Goal: Information Seeking & Learning: Find specific fact

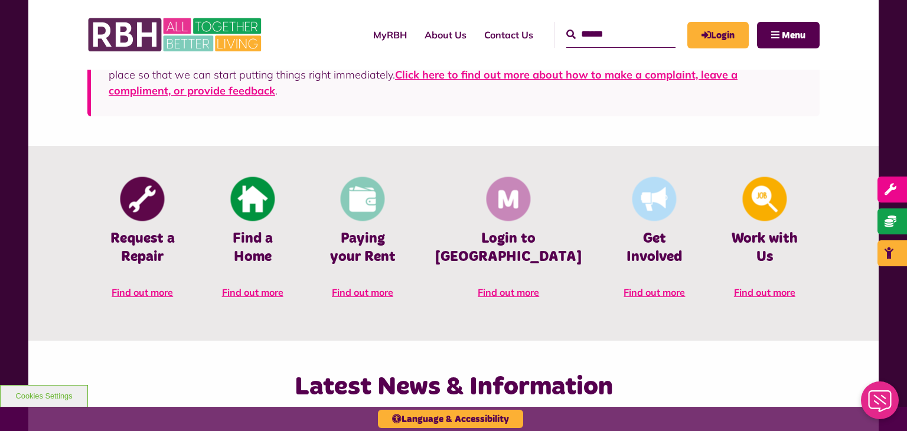
scroll to position [456, 0]
click at [786, 28] on button "Menu" at bounding box center [788, 35] width 63 height 27
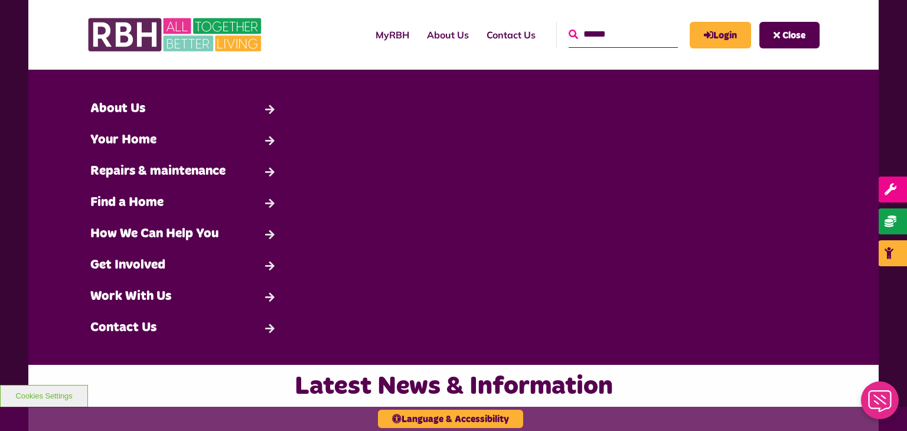
click at [569, 36] on icon "submit" at bounding box center [573, 34] width 9 height 9
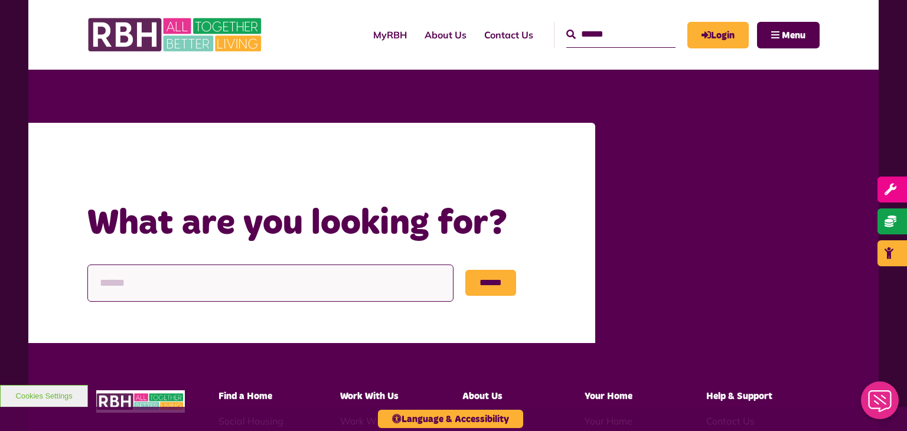
click at [113, 285] on input "Search" at bounding box center [270, 282] width 366 height 37
type input "**********"
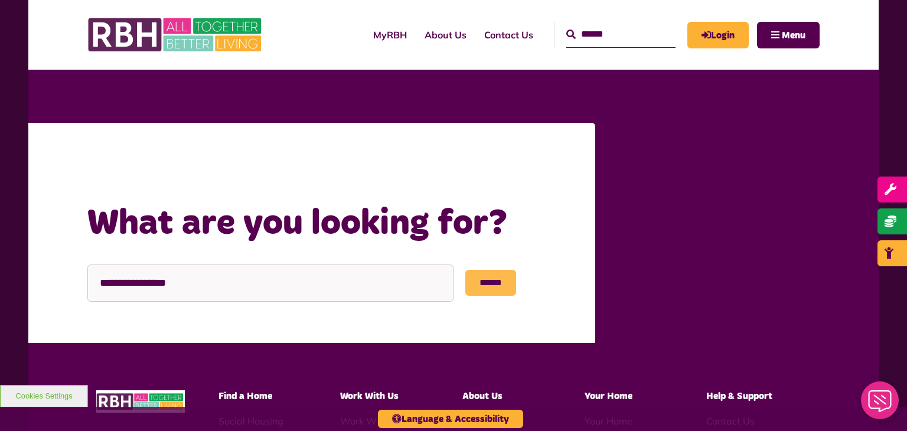
click at [496, 282] on input "******" at bounding box center [490, 283] width 51 height 26
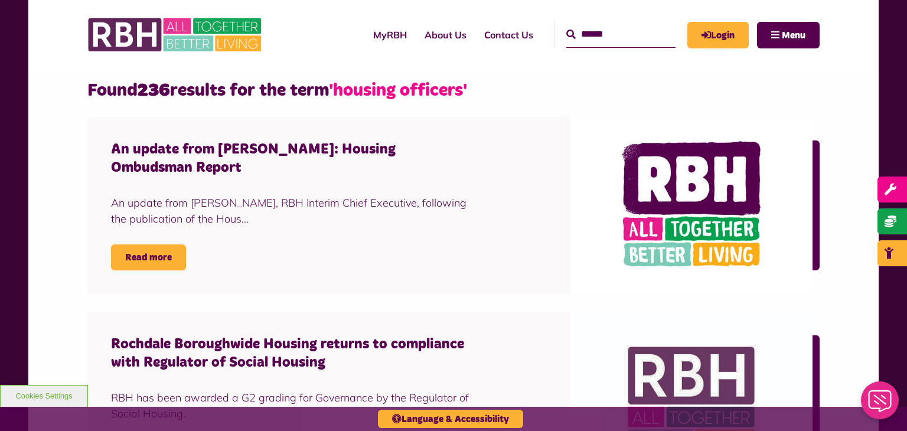
scroll to position [309, 0]
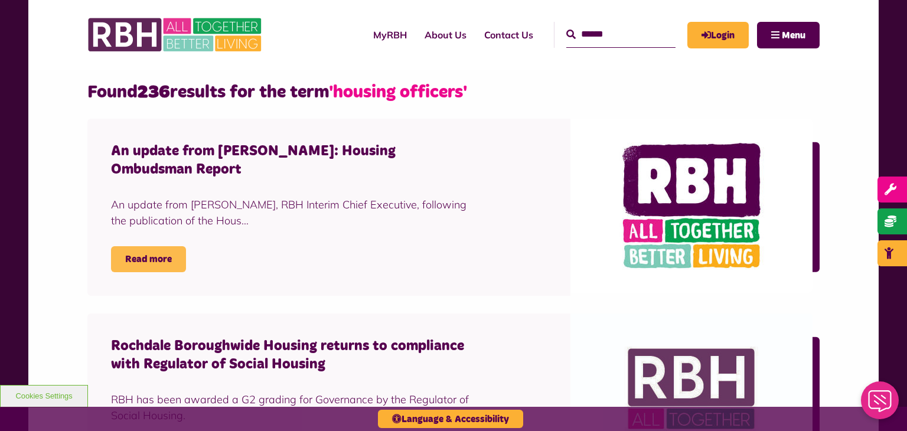
click at [160, 256] on link "Read more" at bounding box center [148, 259] width 75 height 26
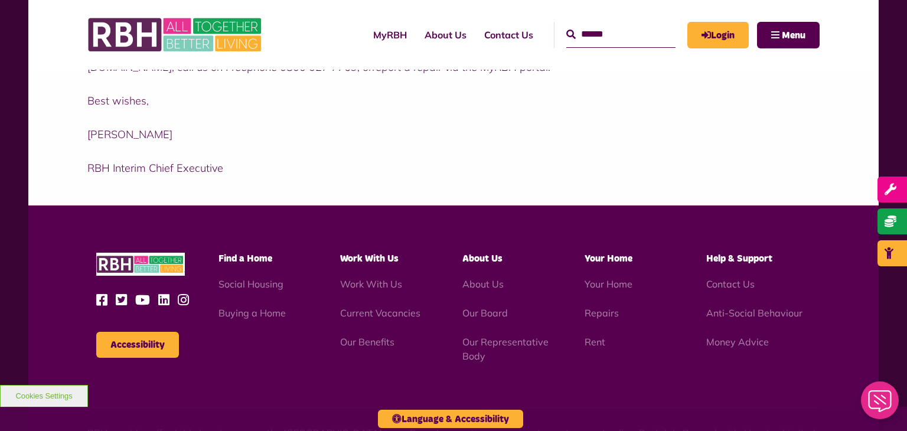
scroll to position [851, 0]
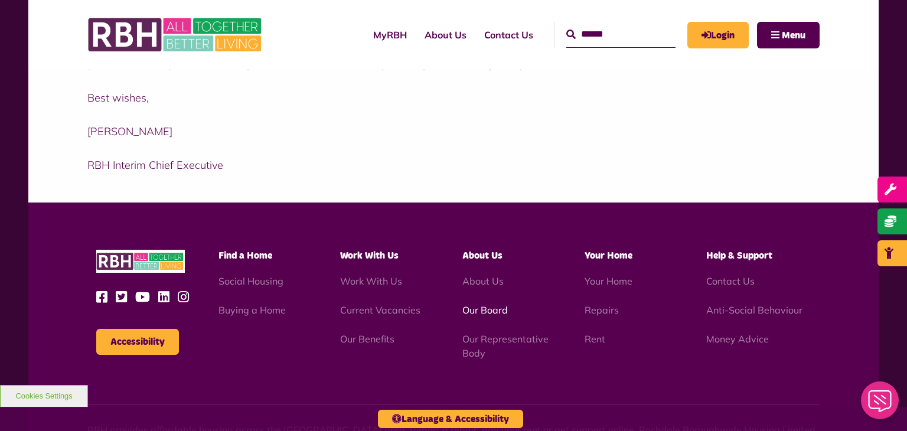
click at [488, 309] on link "Our Board" at bounding box center [484, 310] width 45 height 12
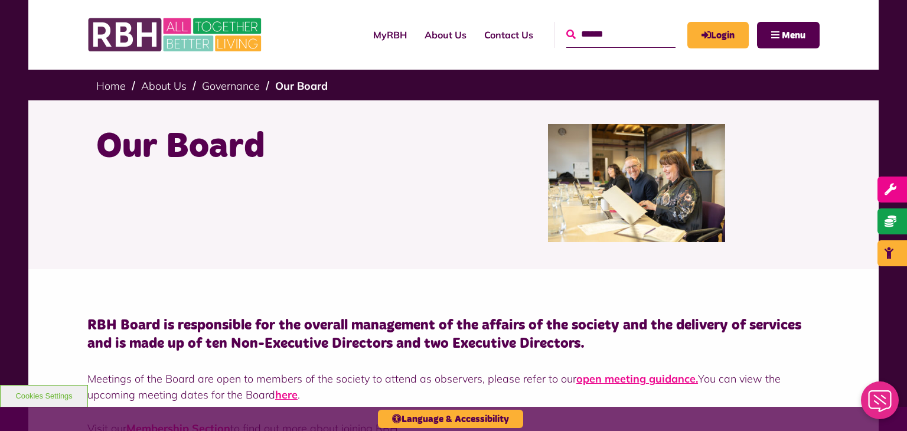
click at [566, 34] on icon "submit" at bounding box center [570, 34] width 9 height 9
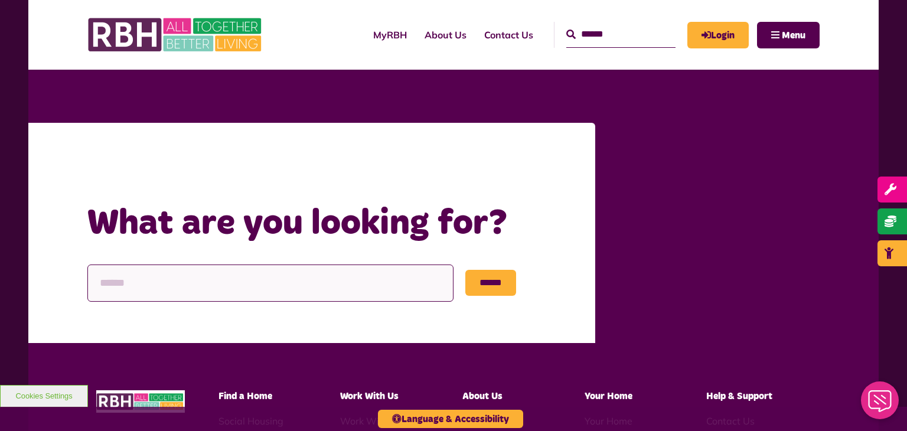
click at [113, 277] on input "Search" at bounding box center [270, 282] width 366 height 37
type input "**********"
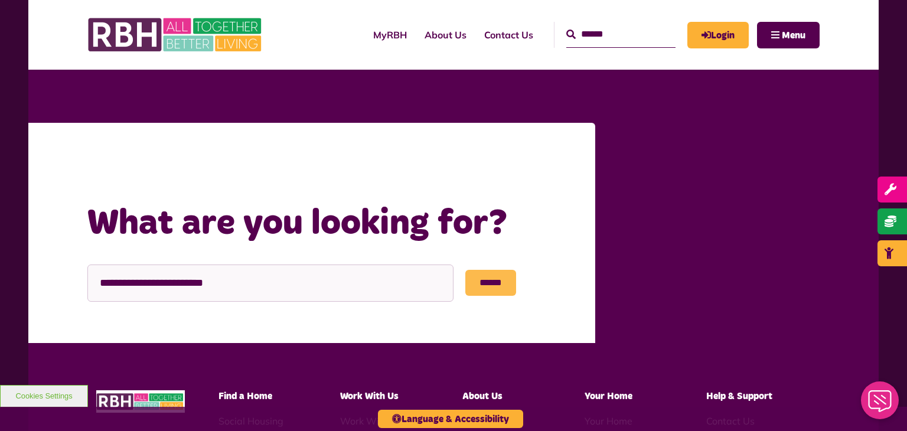
click at [501, 282] on input "******" at bounding box center [490, 283] width 51 height 26
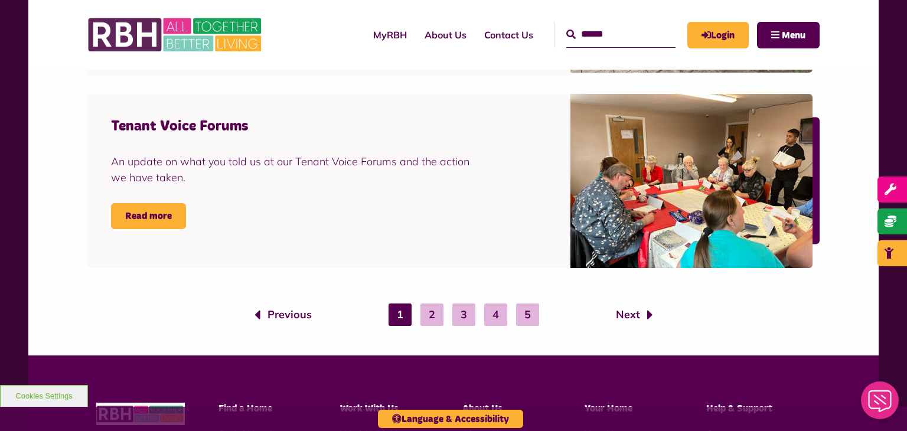
scroll to position [1880, 0]
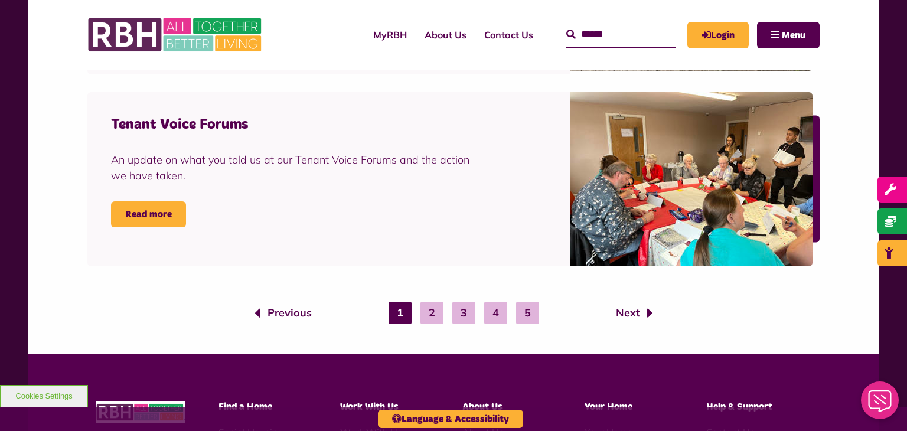
click at [437, 313] on link "2" at bounding box center [431, 313] width 23 height 22
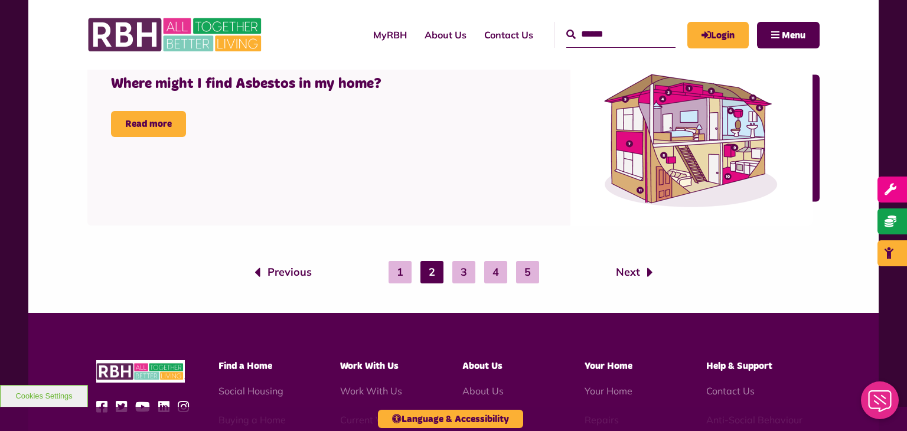
scroll to position [1917, 0]
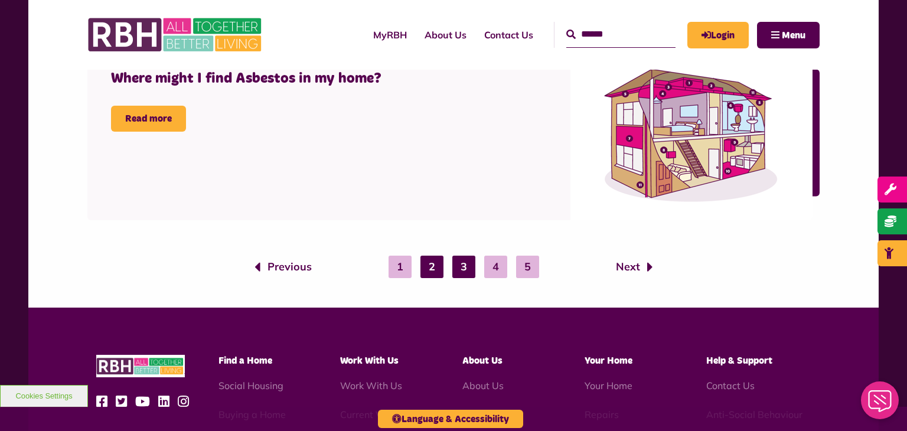
click at [465, 264] on link "3" at bounding box center [463, 267] width 23 height 22
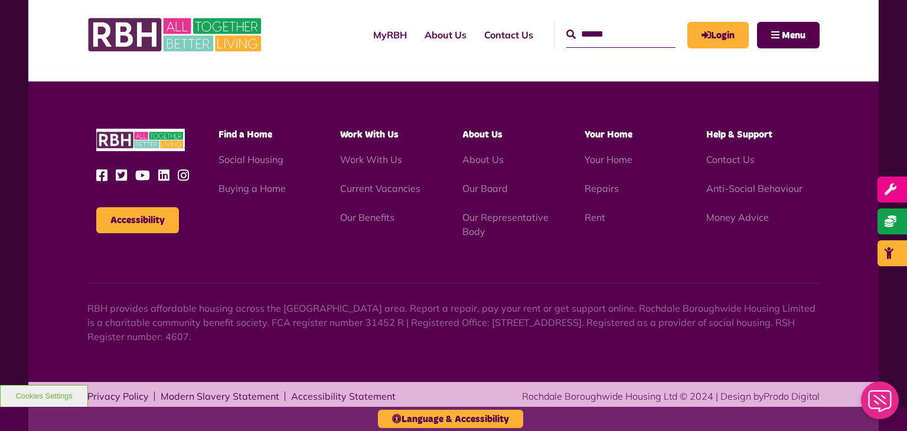
scroll to position [1987, 0]
click at [498, 52] on link "4" at bounding box center [495, 41] width 23 height 22
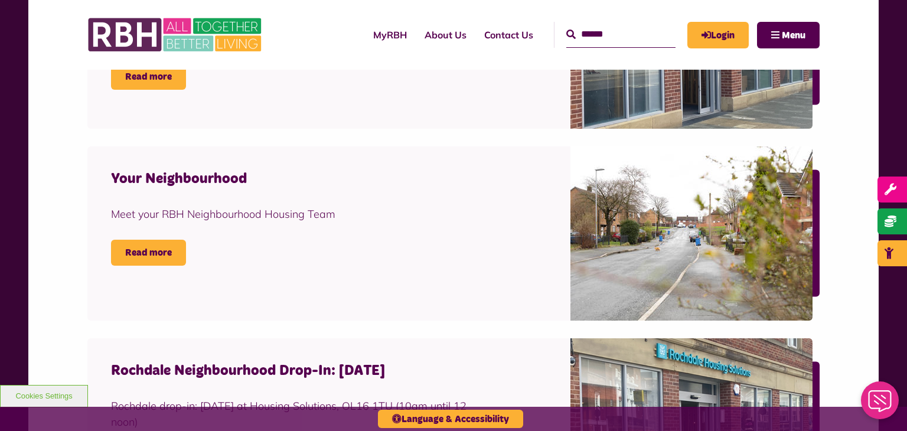
scroll to position [1622, 0]
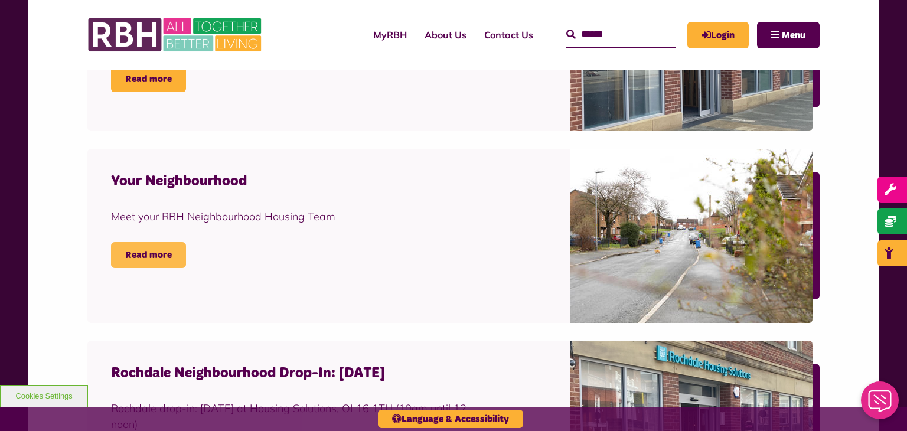
click at [156, 246] on link "Read more" at bounding box center [148, 255] width 75 height 26
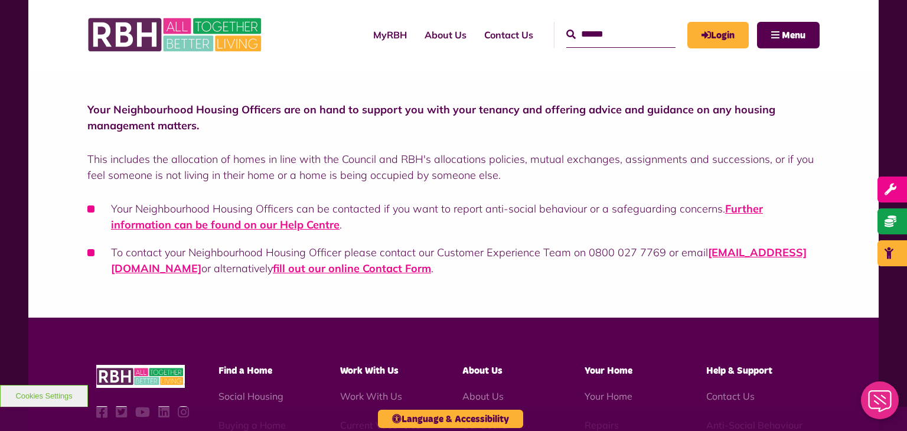
scroll to position [220, 0]
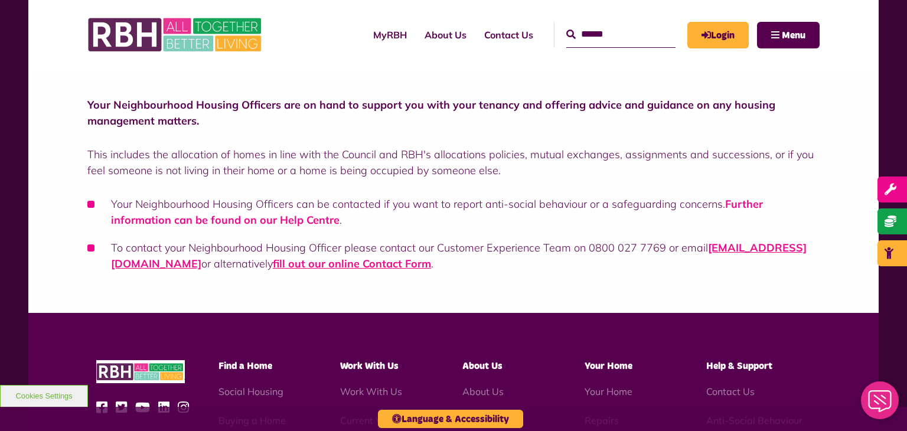
click at [188, 220] on link "Further information can be found on our Help Centre" at bounding box center [437, 212] width 652 height 30
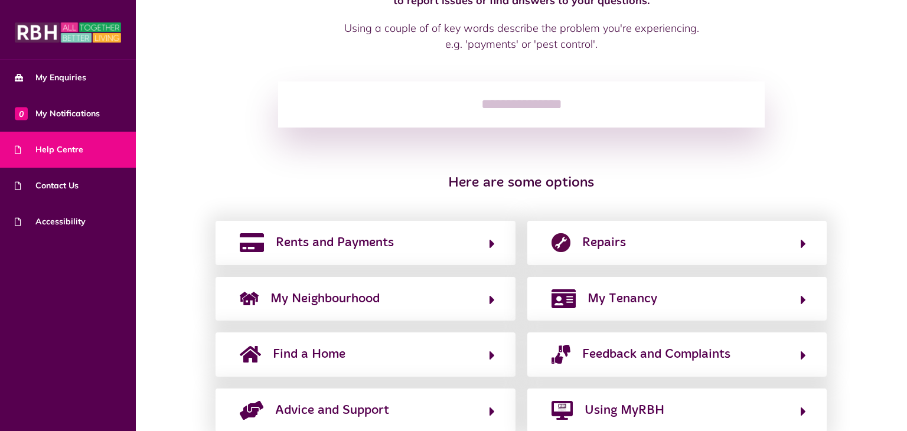
scroll to position [148, 0]
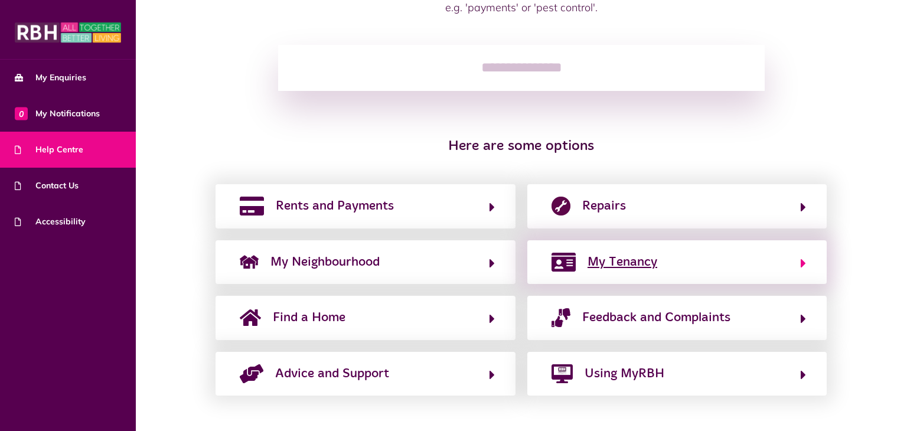
click at [802, 261] on icon "button" at bounding box center [803, 263] width 5 height 14
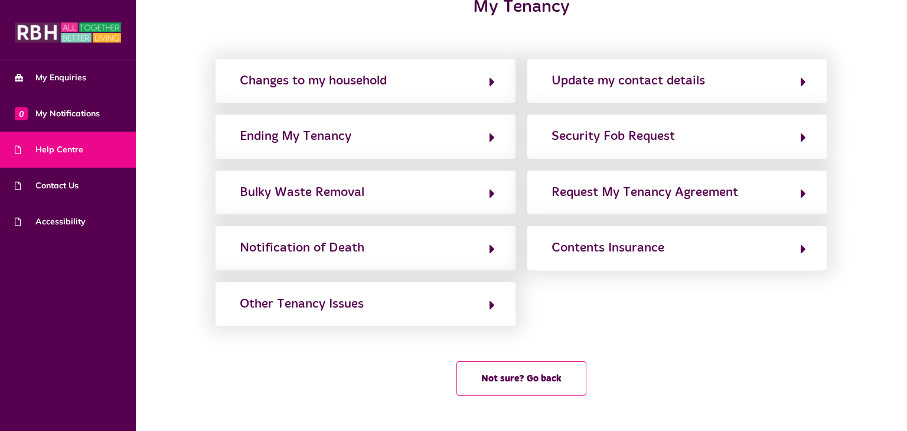
scroll to position [57, 0]
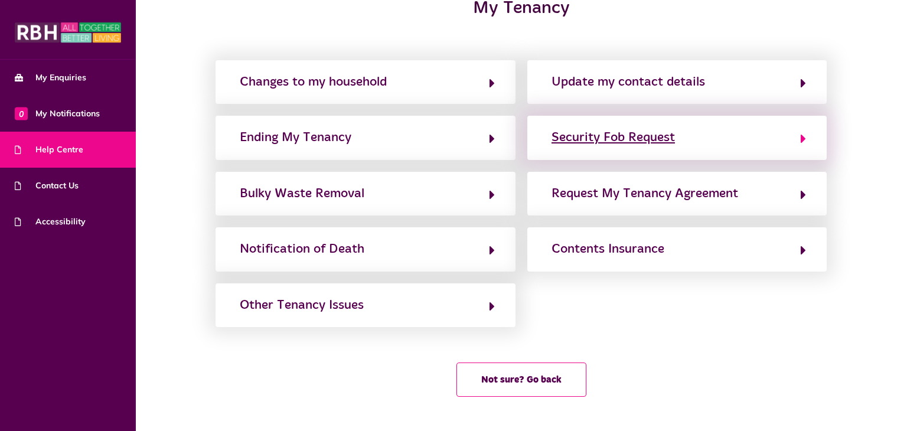
click at [805, 135] on icon "button" at bounding box center [803, 139] width 5 height 14
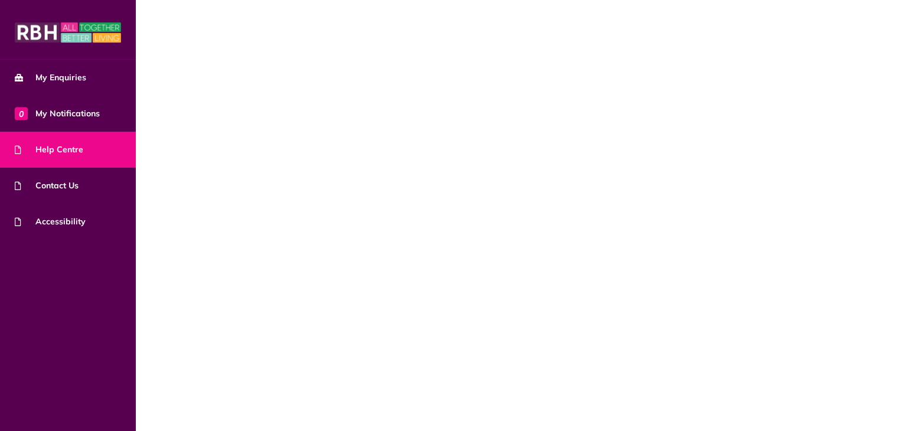
scroll to position [0, 0]
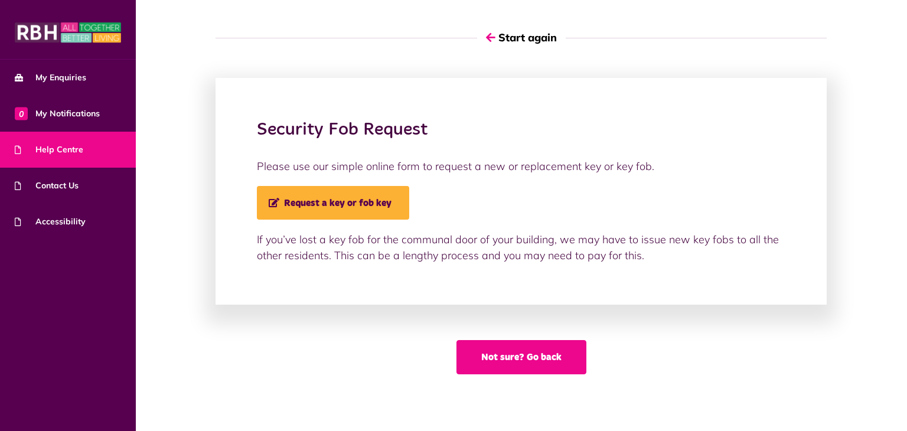
click at [532, 360] on button "Not sure? Go back" at bounding box center [521, 357] width 130 height 34
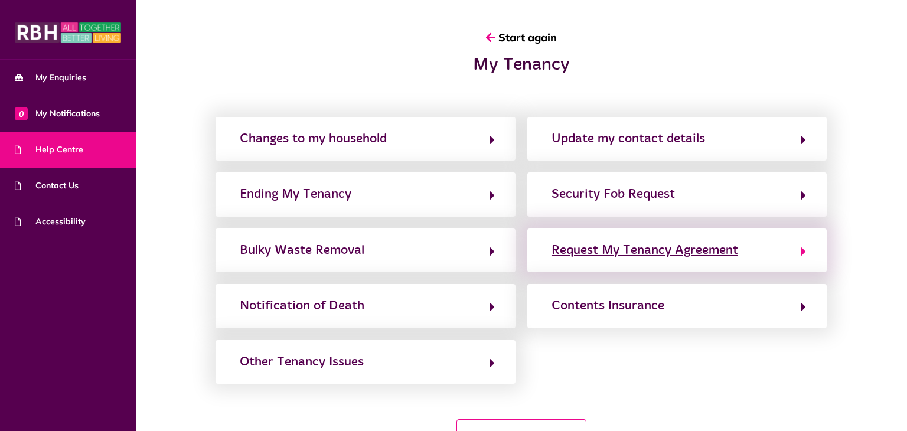
click at [806, 248] on icon "button" at bounding box center [803, 251] width 5 height 14
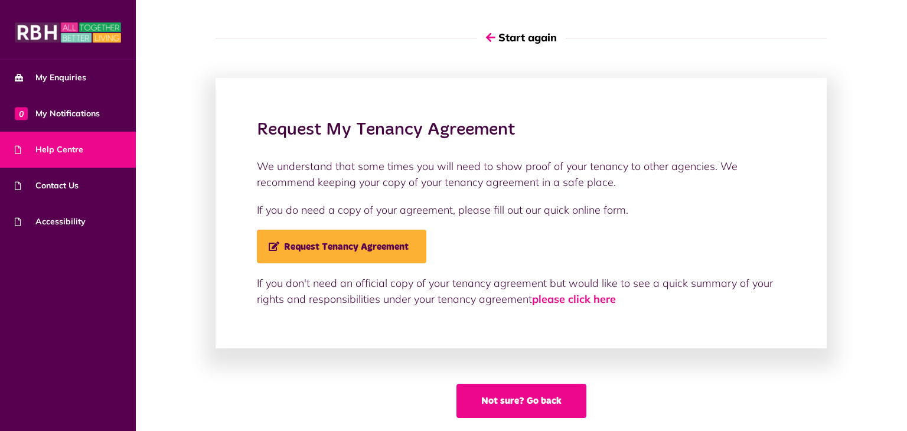
click at [544, 401] on button "Not sure? Go back" at bounding box center [521, 401] width 130 height 34
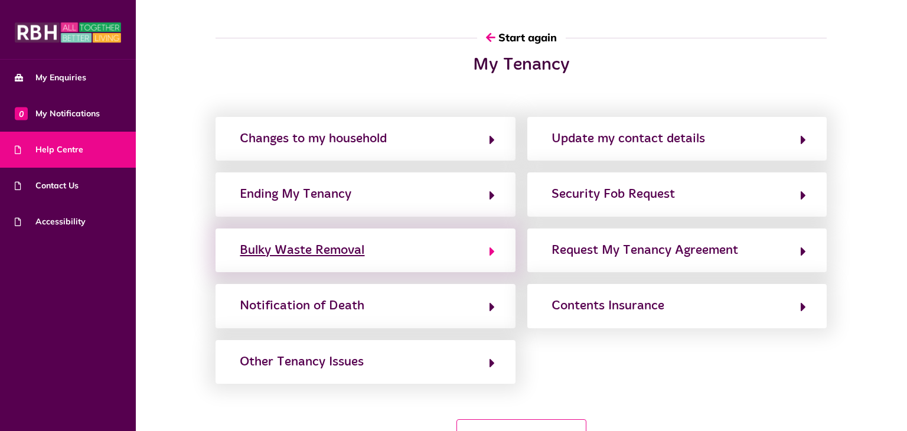
click at [488, 250] on button "Bulky Waste Removal" at bounding box center [365, 250] width 258 height 20
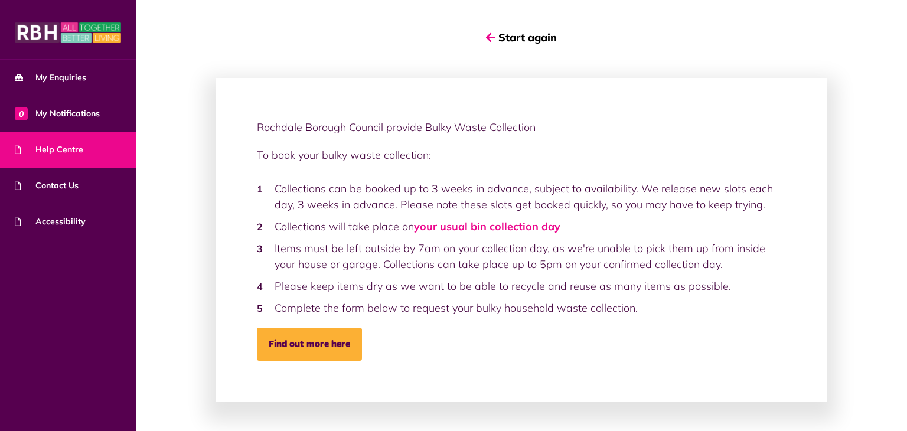
click at [855, 145] on div "Rochdale Borough Council provide Bulky Waste Collection To book your bulky wast…" at bounding box center [521, 262] width 747 height 417
click at [57, 147] on span "Help Centre" at bounding box center [49, 149] width 68 height 12
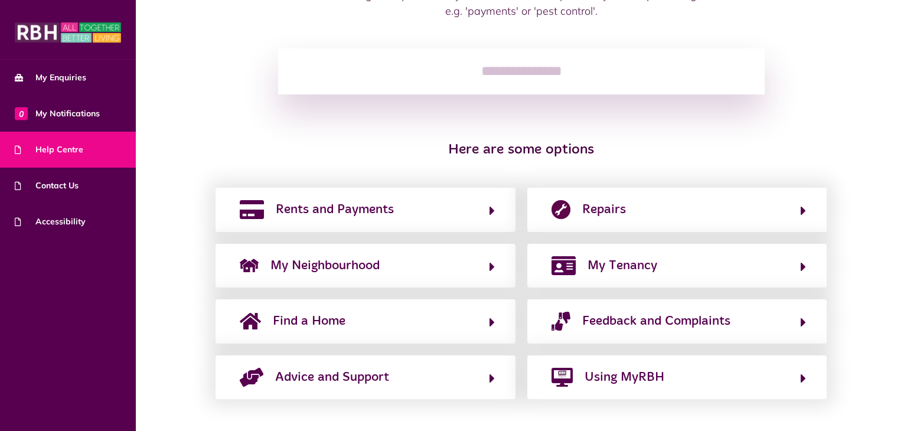
scroll to position [148, 0]
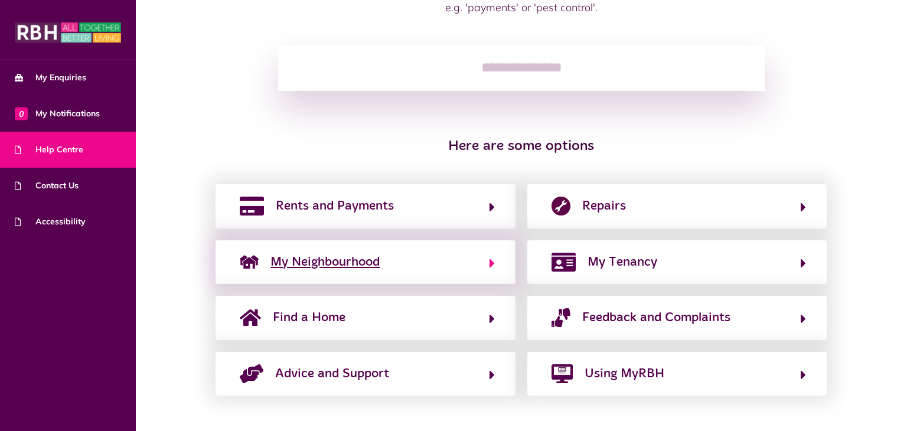
click at [363, 260] on span "My Neighbourhood" at bounding box center [324, 262] width 109 height 19
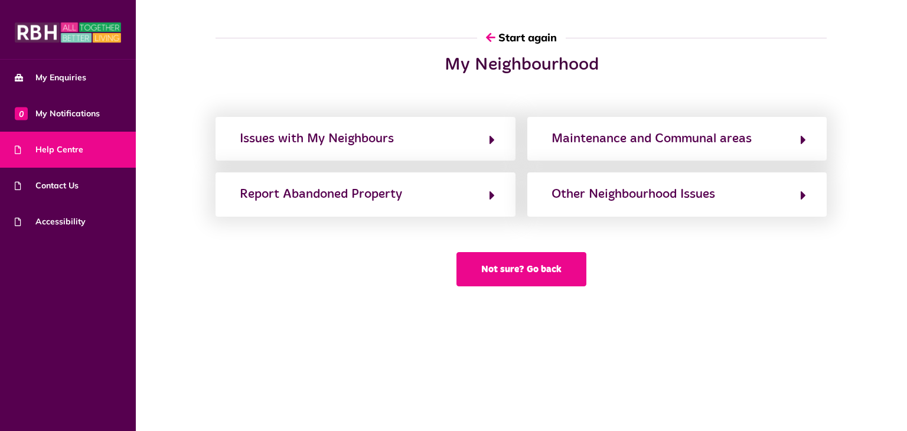
click at [557, 267] on button "Not sure? Go back" at bounding box center [521, 269] width 130 height 34
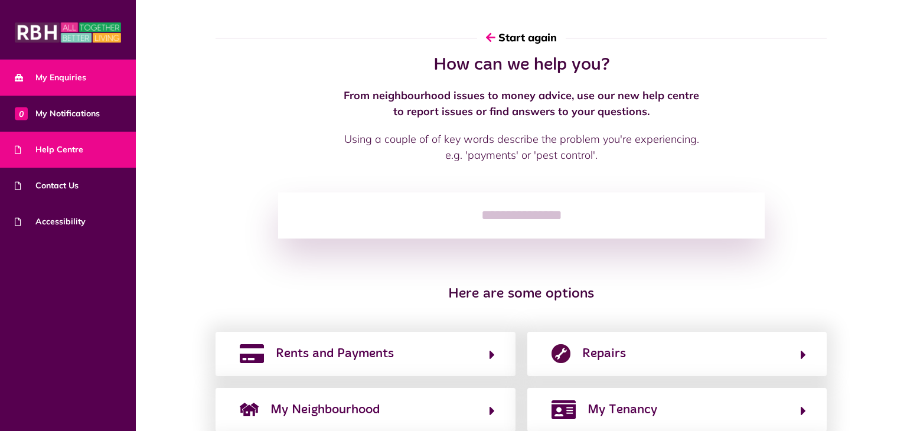
click at [77, 78] on span "My Enquiries" at bounding box center [50, 77] width 71 height 12
